Goal: Obtain resource: Obtain resource

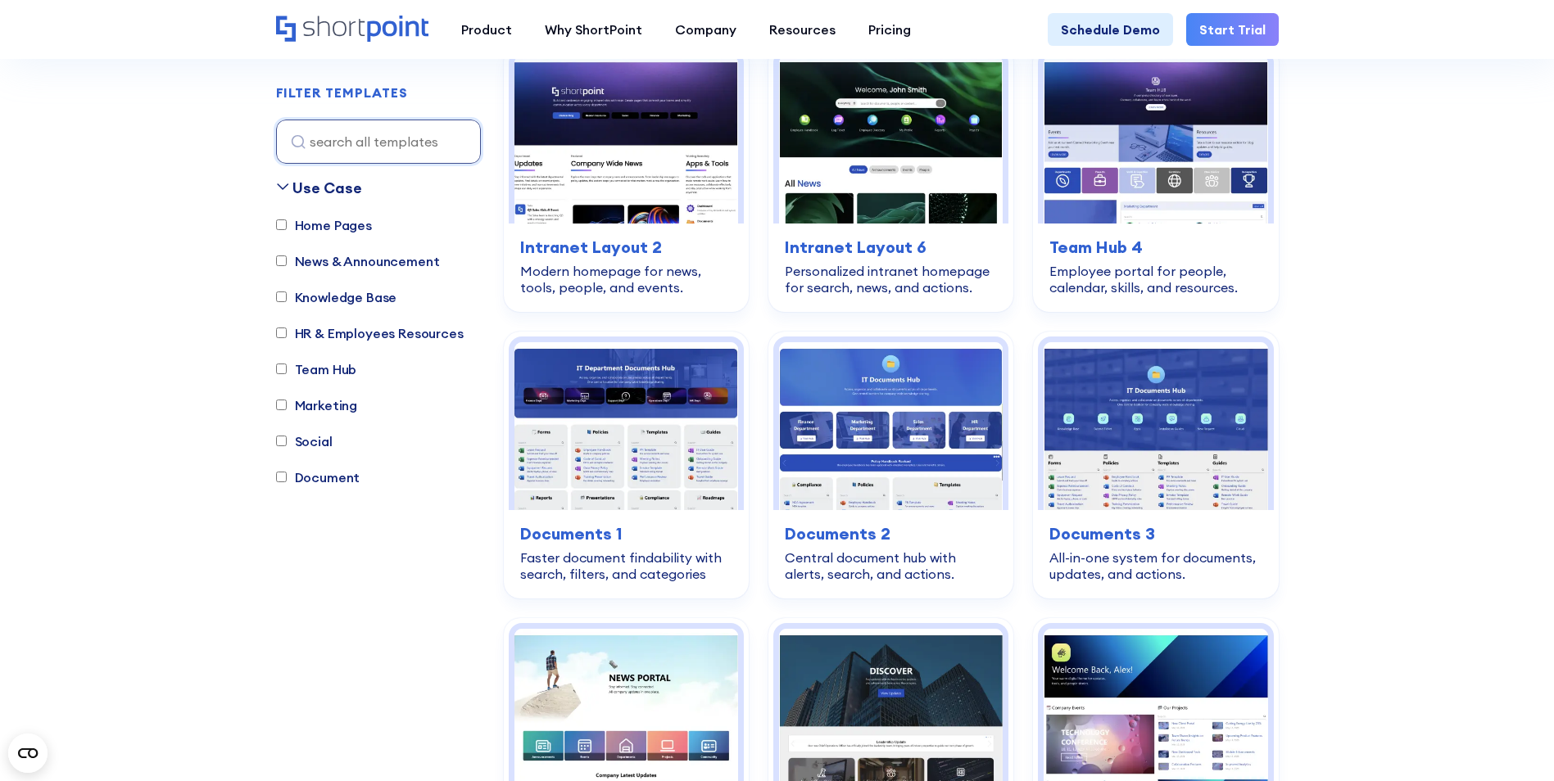
scroll to position [491, 0]
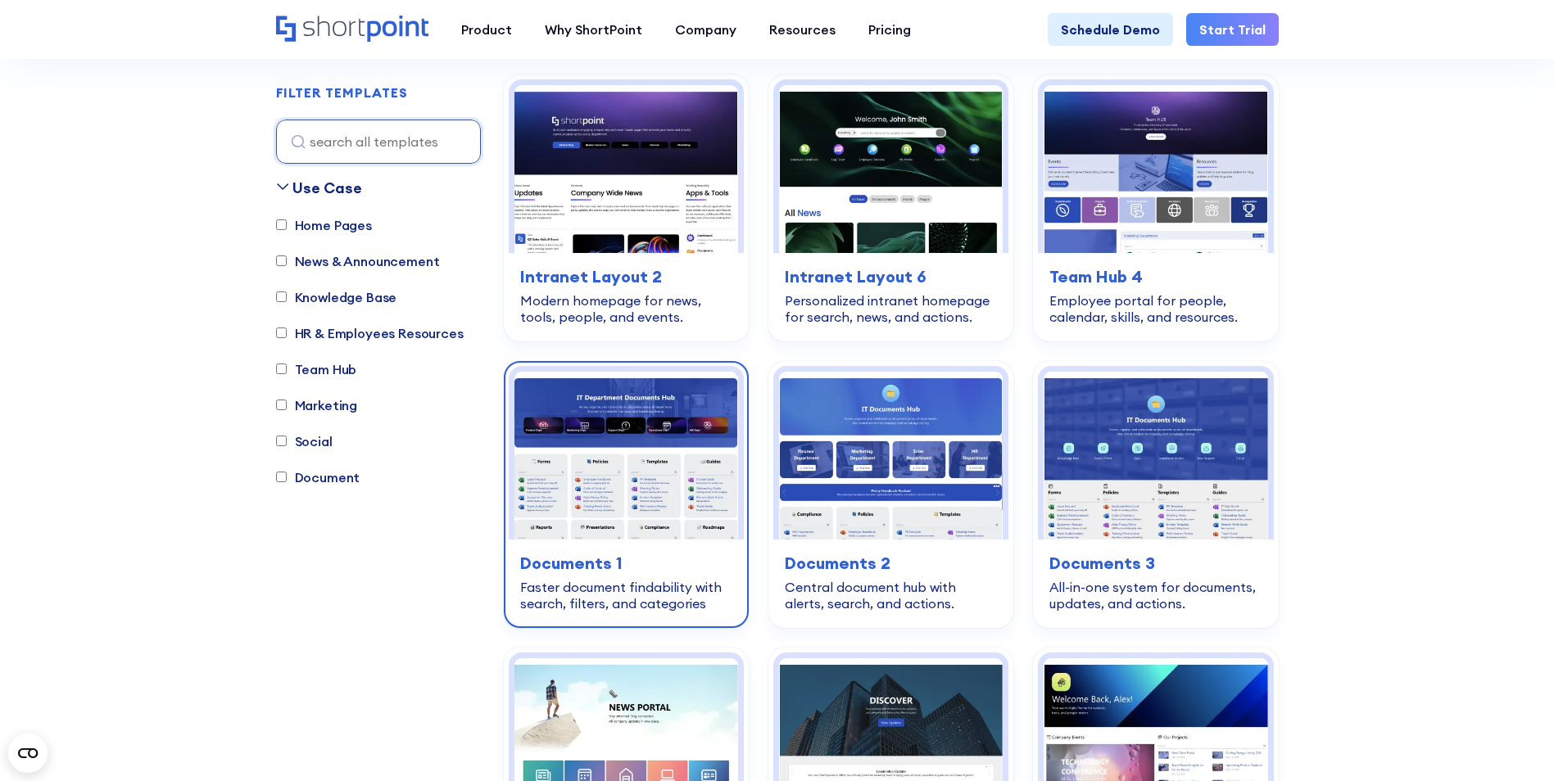
click at [582, 505] on img at bounding box center [626, 456] width 224 height 168
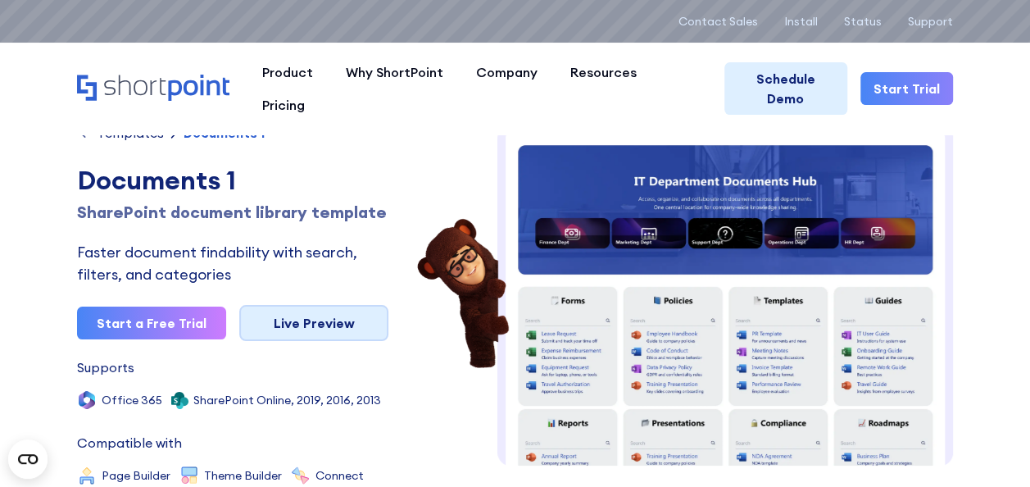
click at [271, 341] on link "Live Preview" at bounding box center [313, 323] width 149 height 36
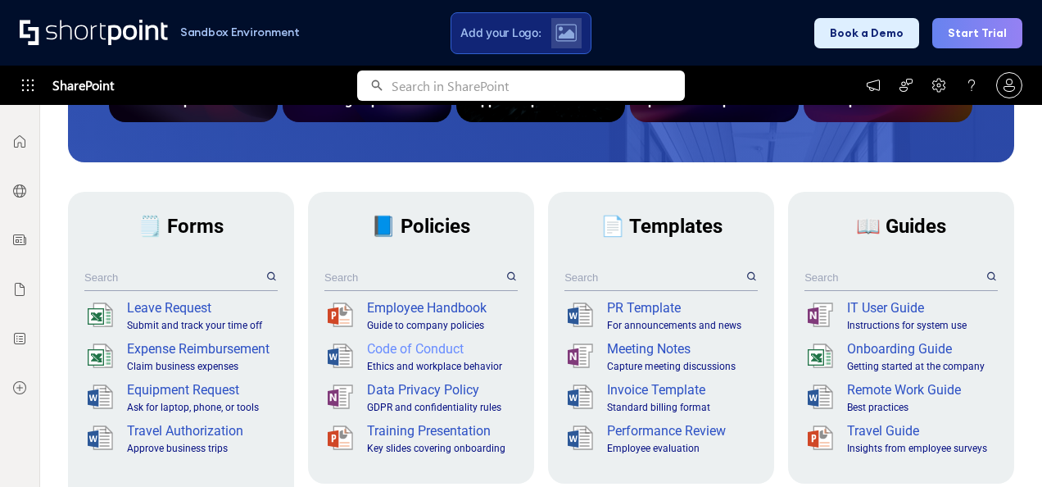
scroll to position [491, 0]
